Goal: Transaction & Acquisition: Purchase product/service

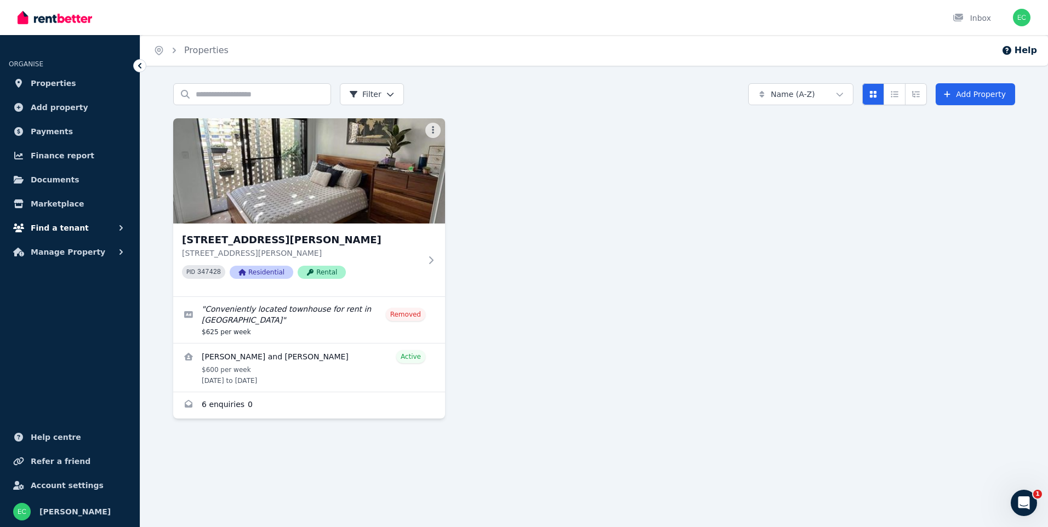
click at [78, 227] on button "Find a tenant" at bounding box center [70, 228] width 122 height 22
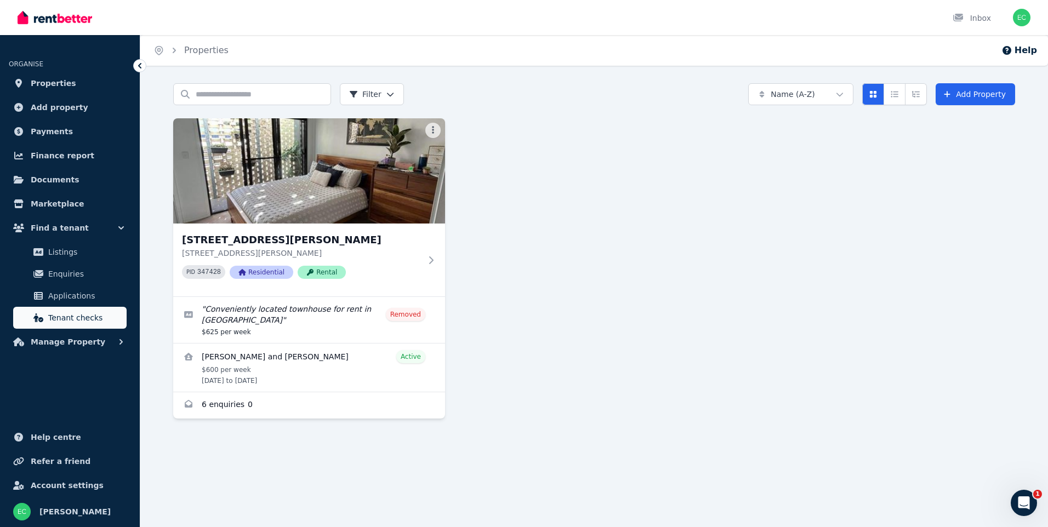
click at [77, 315] on span "Tenant checks" at bounding box center [85, 317] width 74 height 13
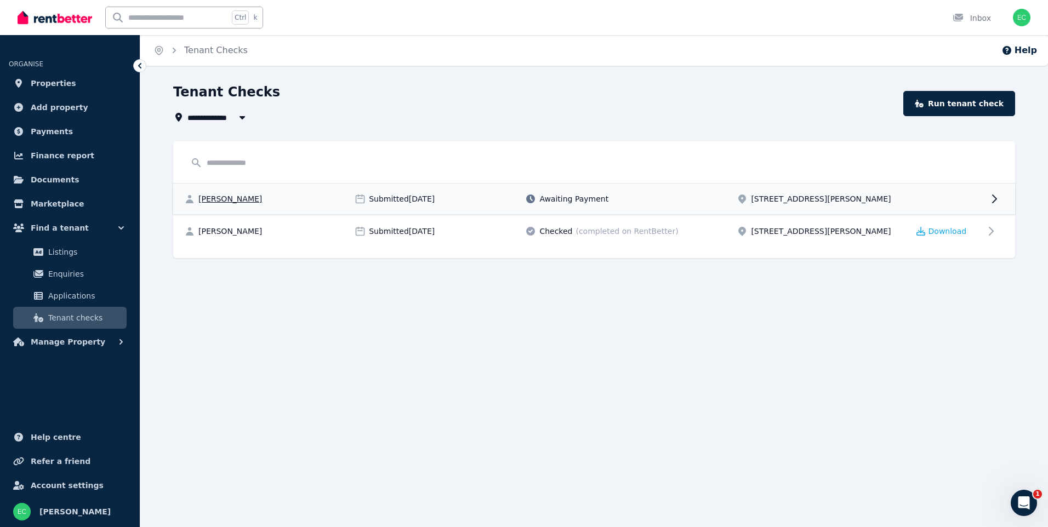
click at [904, 194] on div "[PERSON_NAME] Submitted [DATE] Awaiting Payment [STREET_ADDRESS][PERSON_NAME]" at bounding box center [594, 199] width 842 height 31
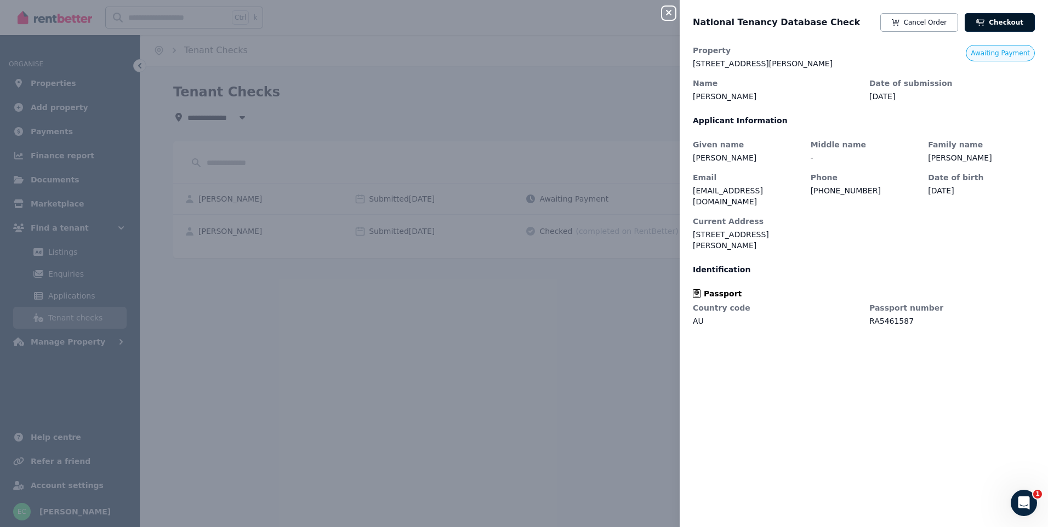
click at [991, 22] on link "Checkout" at bounding box center [1000, 22] width 70 height 19
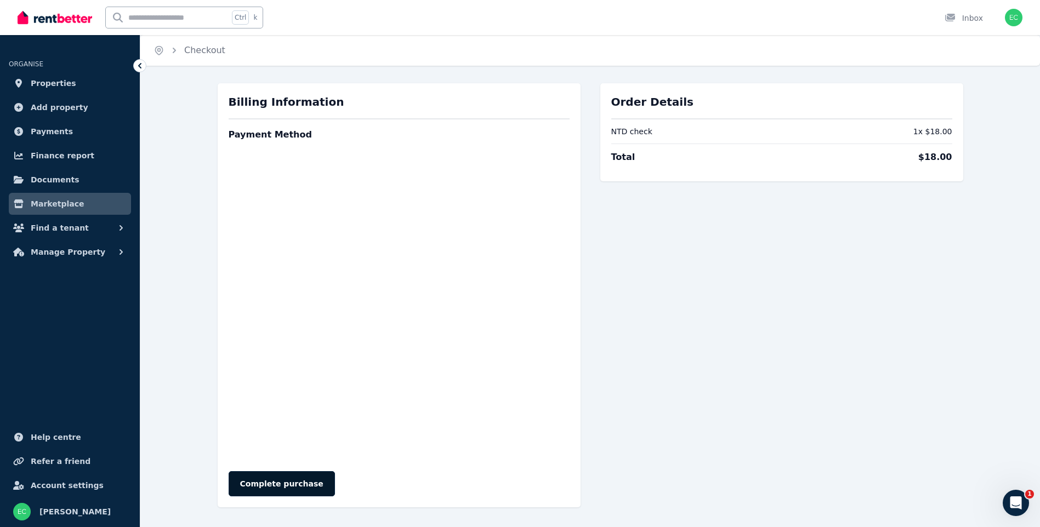
click at [270, 486] on button "Complete purchase" at bounding box center [282, 483] width 106 height 25
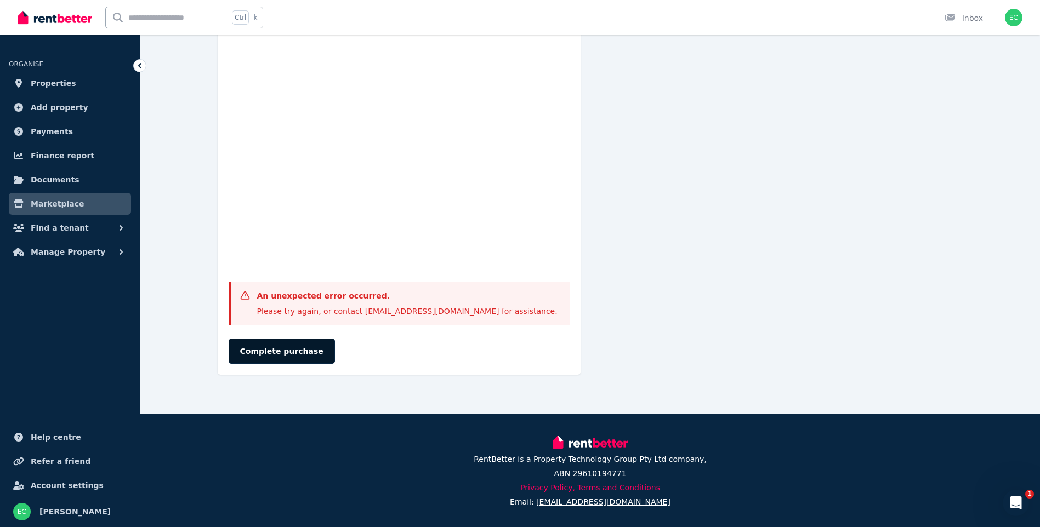
click at [286, 357] on button "Complete purchase" at bounding box center [282, 351] width 106 height 25
